Goal: Task Accomplishment & Management: Use online tool/utility

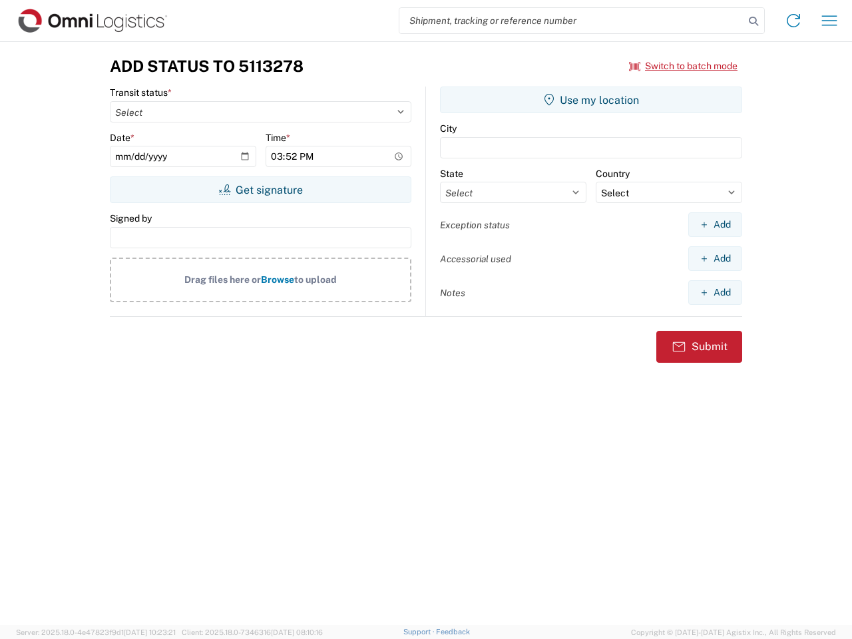
click at [572, 21] on input "search" at bounding box center [571, 20] width 345 height 25
click at [753, 21] on icon at bounding box center [753, 21] width 19 height 19
click at [793, 21] on icon at bounding box center [792, 20] width 21 height 21
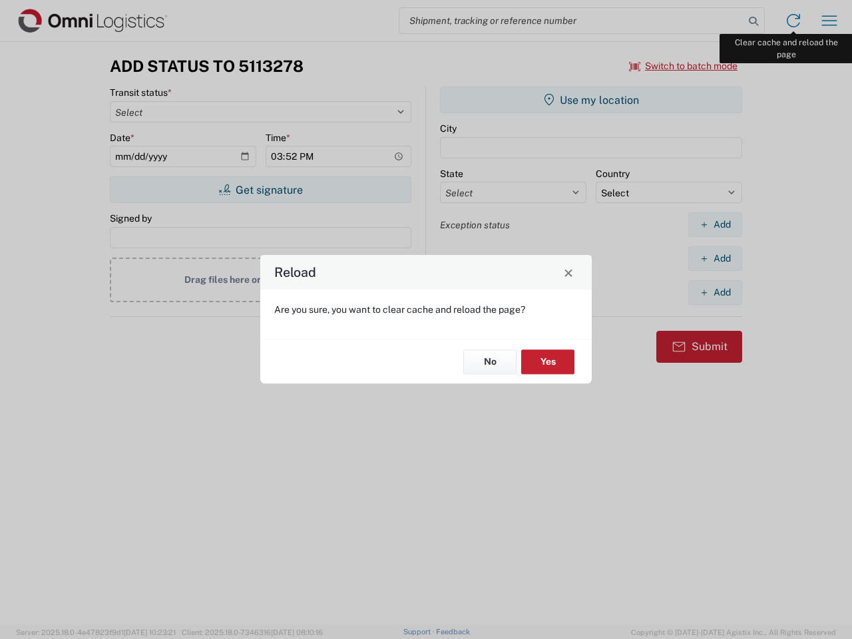
click at [829, 21] on div "Reload Are you sure, you want to clear cache and reload the page? No Yes" at bounding box center [426, 319] width 852 height 639
click at [683, 66] on div "Reload Are you sure, you want to clear cache and reload the page? No Yes" at bounding box center [426, 319] width 852 height 639
click at [260, 190] on div "Reload Are you sure, you want to clear cache and reload the page? No Yes" at bounding box center [426, 319] width 852 height 639
click at [591, 100] on div "Reload Are you sure, you want to clear cache and reload the page? No Yes" at bounding box center [426, 319] width 852 height 639
click at [715, 224] on div "Reload Are you sure, you want to clear cache and reload the page? No Yes" at bounding box center [426, 319] width 852 height 639
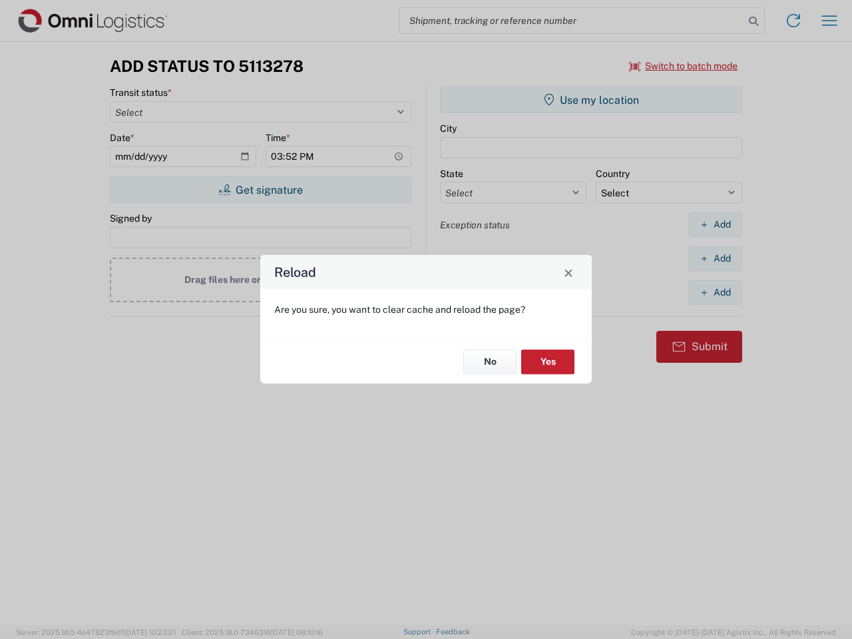
click at [715, 258] on div "Reload Are you sure, you want to clear cache and reload the page? No Yes" at bounding box center [426, 319] width 852 height 639
click at [715, 292] on div "Reload Are you sure, you want to clear cache and reload the page? No Yes" at bounding box center [426, 319] width 852 height 639
